Goal: Check status: Check status

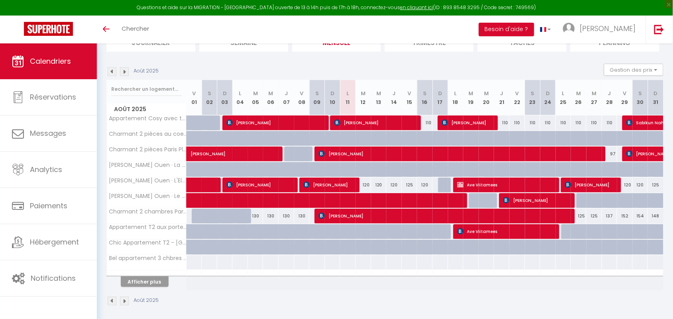
scroll to position [71, 0]
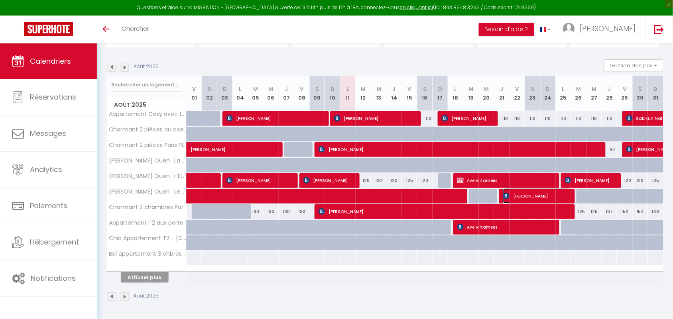
click at [547, 193] on span "[PERSON_NAME]" at bounding box center [536, 196] width 67 height 15
click at [0, 0] on label "Paiement" at bounding box center [0, 0] width 0 height 0
select select "OK"
select select "KO"
select select "0"
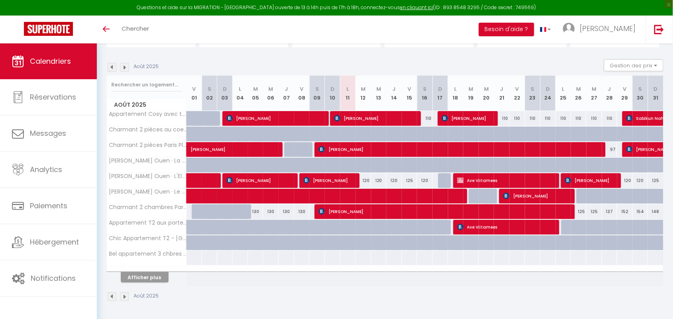
select select "0"
select select "1"
select select
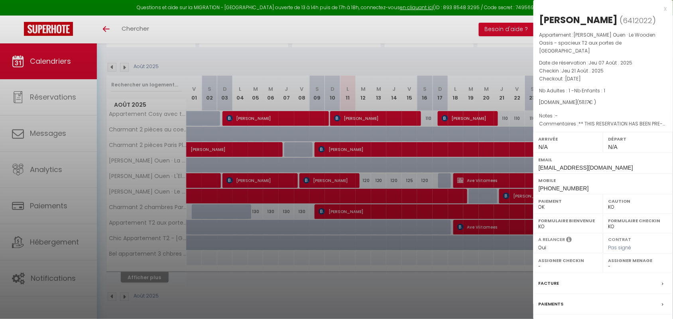
select select "50665"
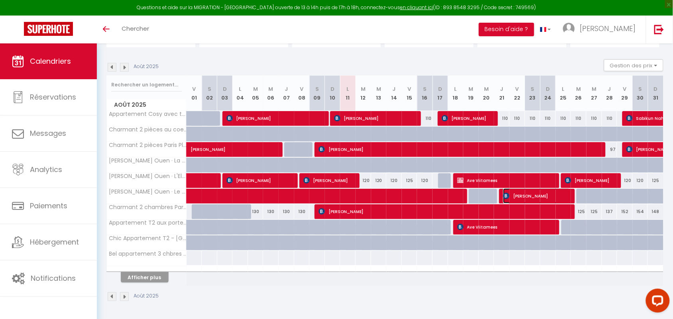
click at [550, 197] on span "[PERSON_NAME]" at bounding box center [536, 196] width 67 height 15
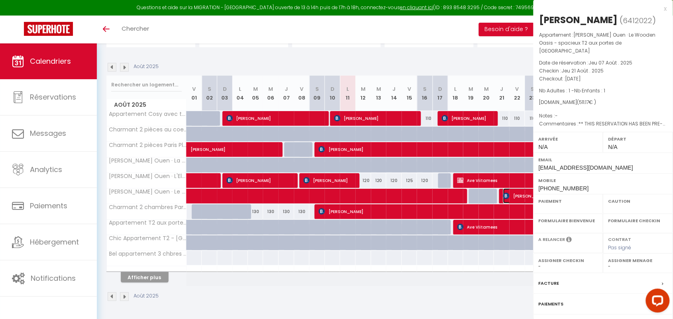
select select "OK"
select select "KO"
select select "0"
select select "1"
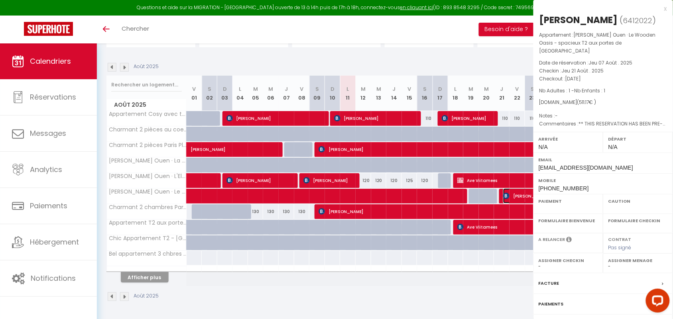
select select
select select "50665"
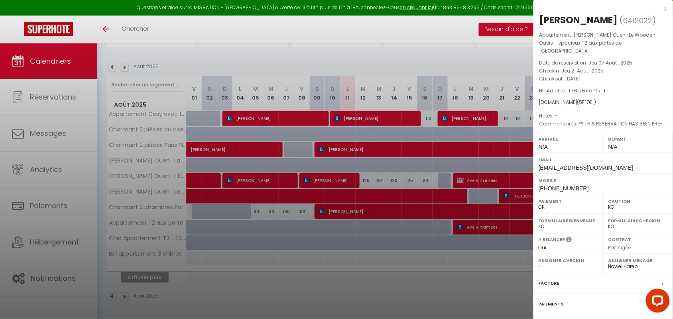
click at [665, 7] on div "x" at bounding box center [600, 9] width 134 height 10
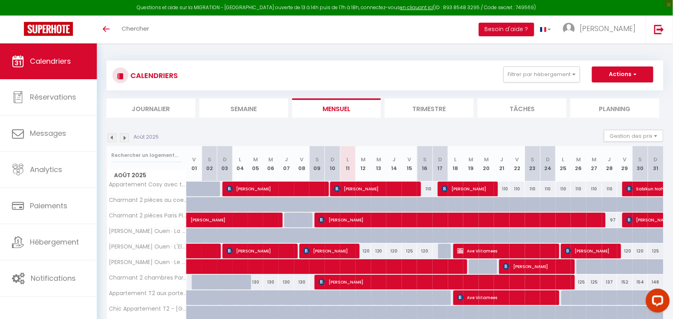
scroll to position [71, 0]
